Goal: Task Accomplishment & Management: Manage account settings

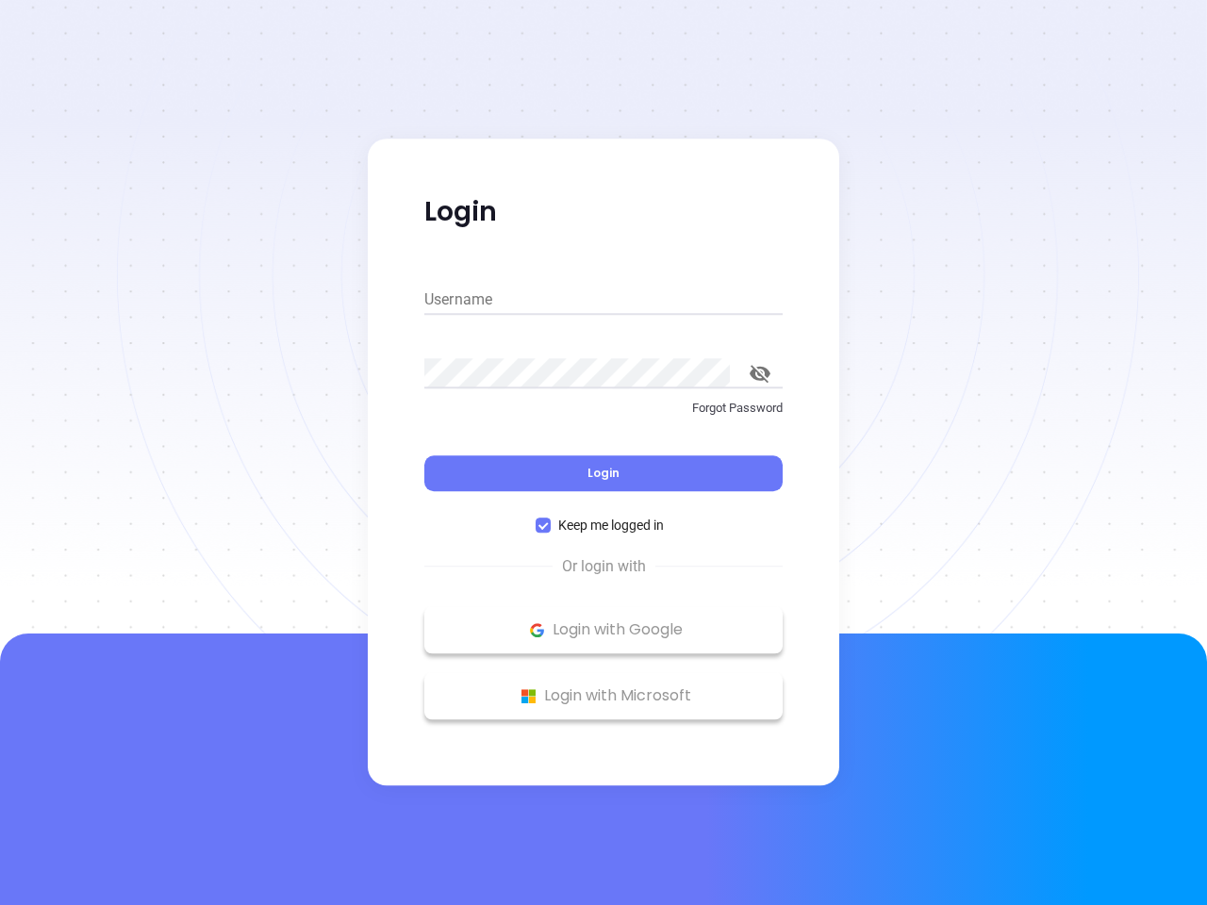
click at [603, 452] on div "Login" at bounding box center [603, 462] width 358 height 58
click at [603, 300] on input "Username" at bounding box center [603, 300] width 358 height 30
click at [760, 373] on icon "toggle password visibility" at bounding box center [759, 374] width 21 height 18
click at [603, 473] on span "Login" at bounding box center [603, 473] width 32 height 16
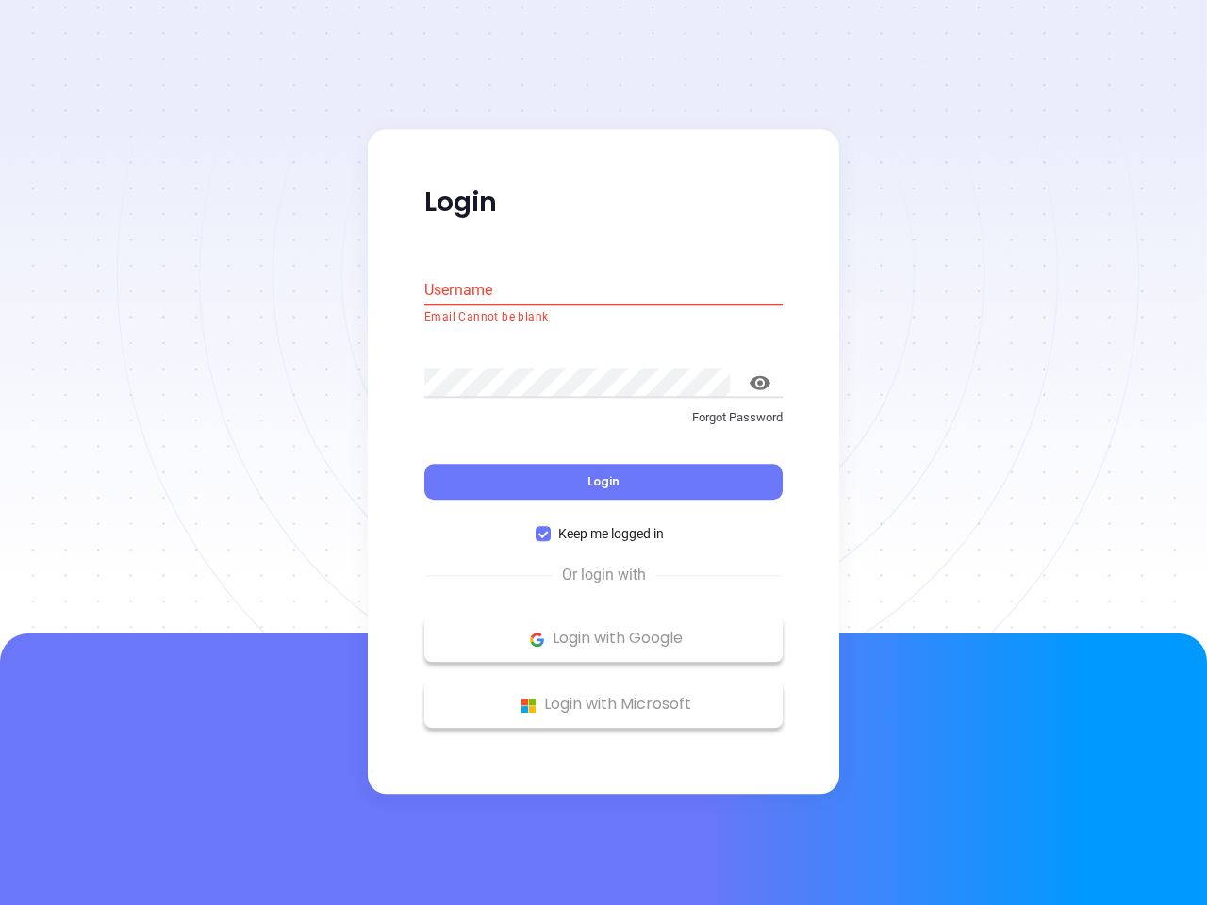
click at [603, 525] on span "Keep me logged in" at bounding box center [611, 534] width 121 height 21
click at [551, 527] on input "Keep me logged in" at bounding box center [542, 534] width 15 height 15
checkbox input "false"
click at [603, 630] on p "Login with Google" at bounding box center [603, 639] width 339 height 28
click at [603, 696] on p "Login with Microsoft" at bounding box center [603, 705] width 339 height 28
